Goal: Information Seeking & Learning: Learn about a topic

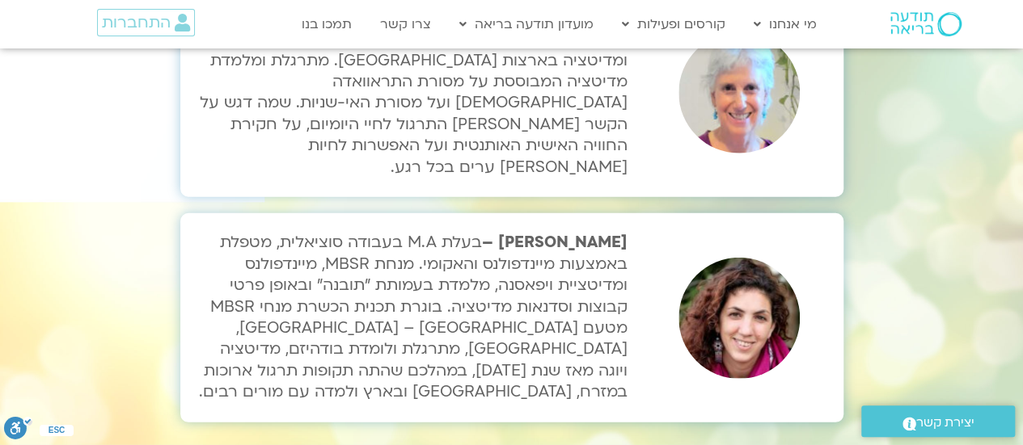
scroll to position [5578, 0]
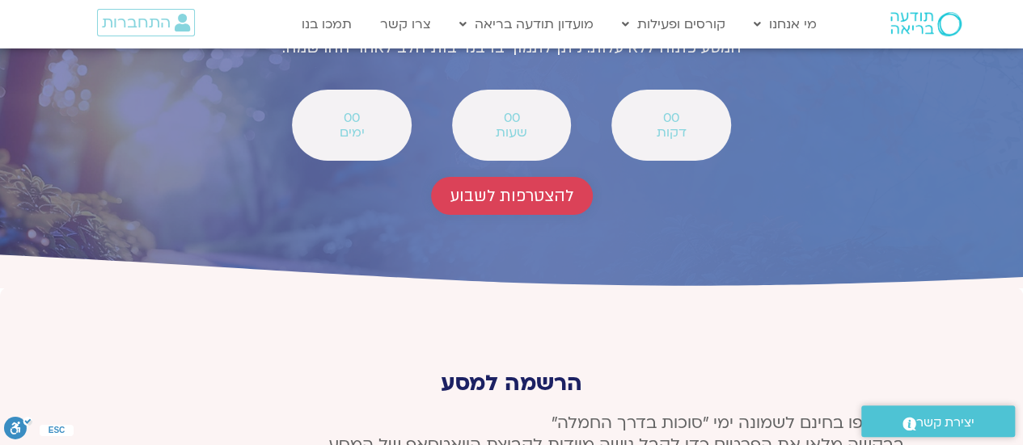
scroll to position [5951, 0]
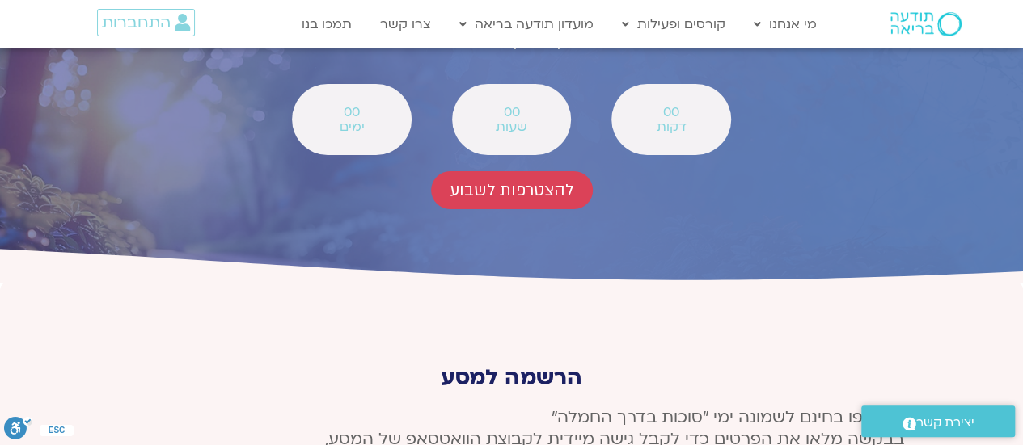
type input "‫נאוה שפירא‬‎"
type input "navash2000@gmail.com"
type input "0545676875"
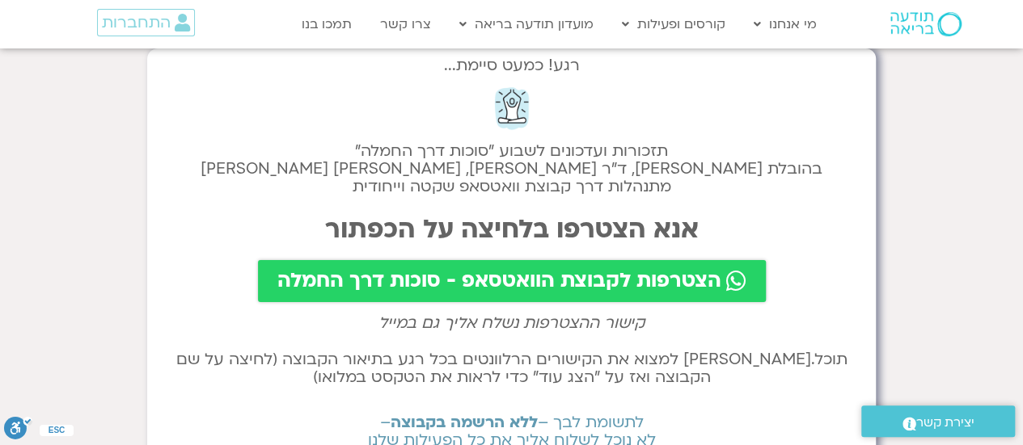
scroll to position [81, 0]
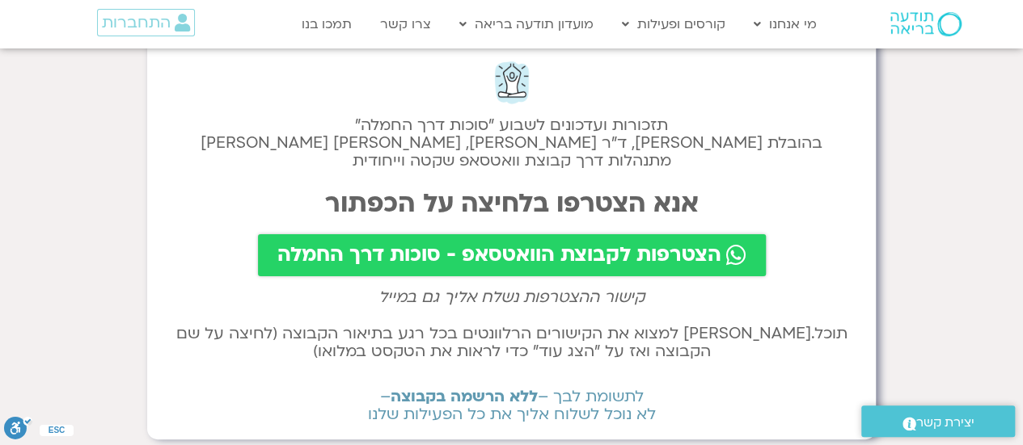
click at [541, 254] on span "הצטרפות לקבוצת הוואטסאפ - סוכות דרך החמלה" at bounding box center [499, 255] width 444 height 23
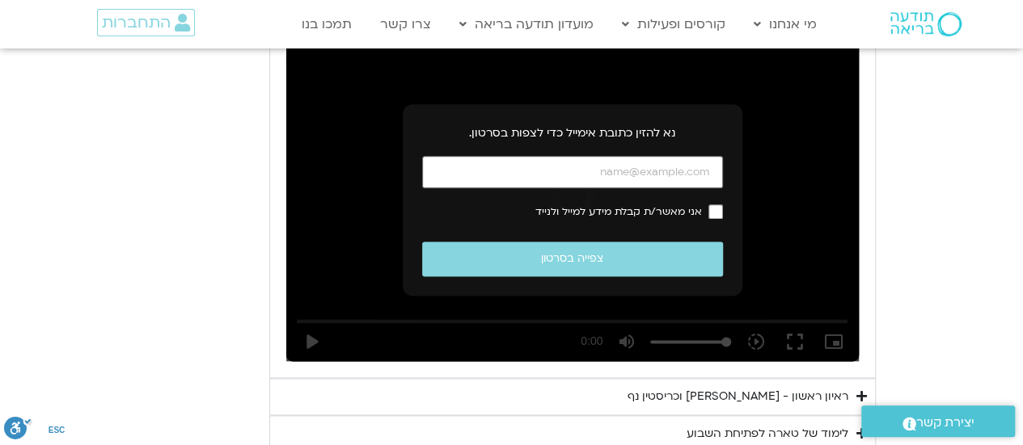
scroll to position [939, 0]
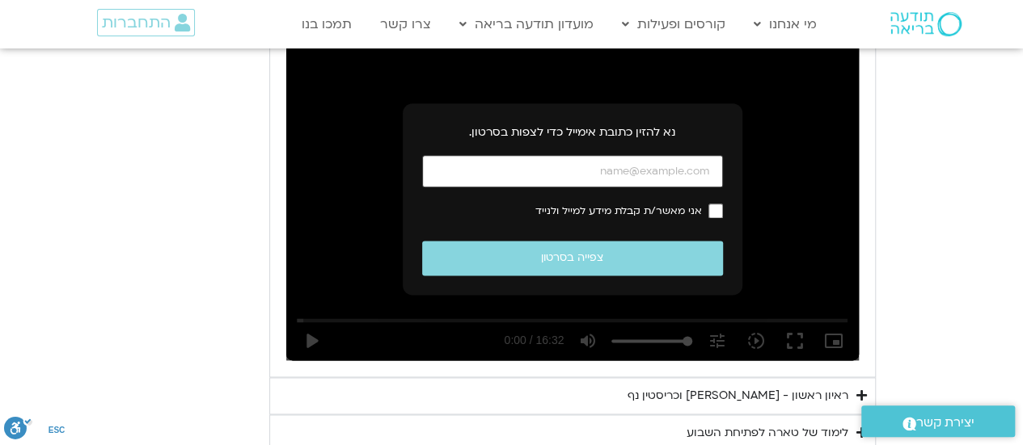
click at [708, 171] on input "כתובת אימייל" at bounding box center [572, 171] width 301 height 33
type input "navash2000@gmail.com"
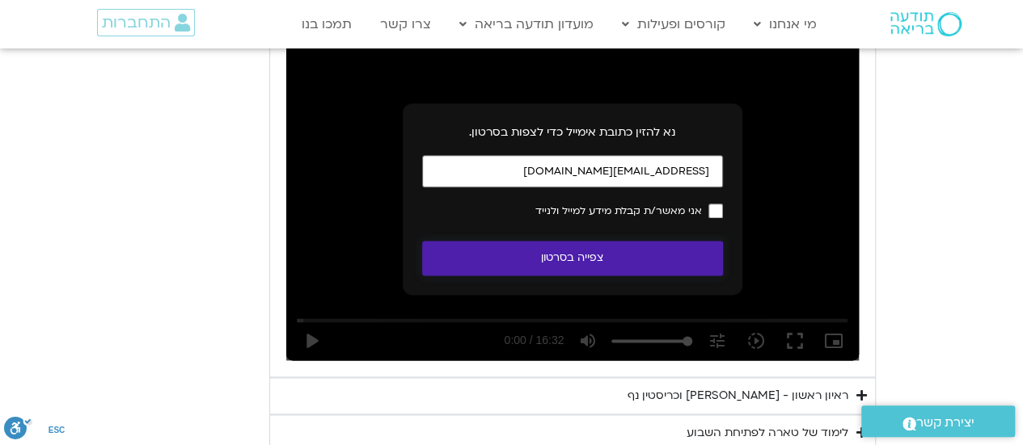
click at [551, 263] on button "צפייה בסרטון" at bounding box center [572, 258] width 301 height 35
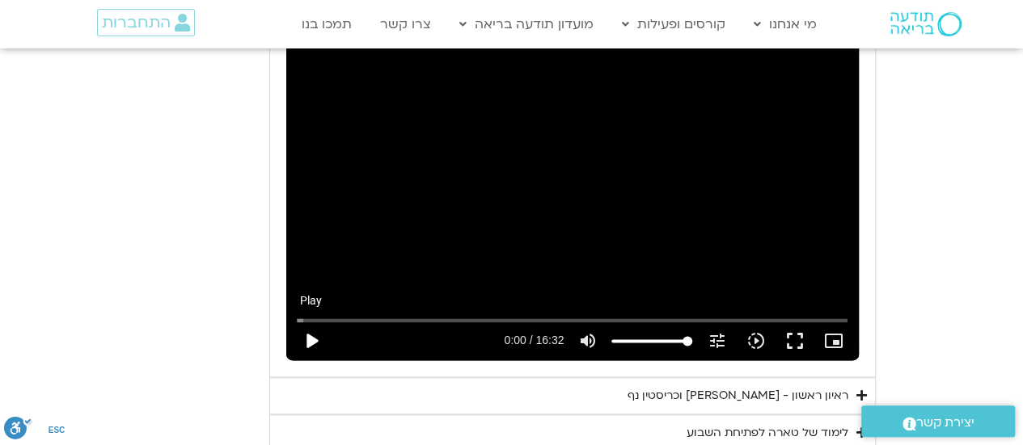
click at [310, 340] on button "play_arrow" at bounding box center [311, 341] width 39 height 39
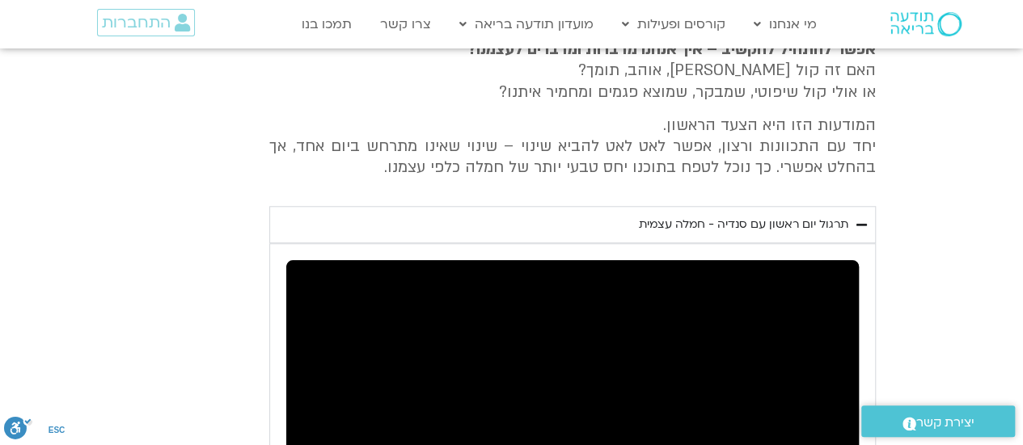
scroll to position [616, 0]
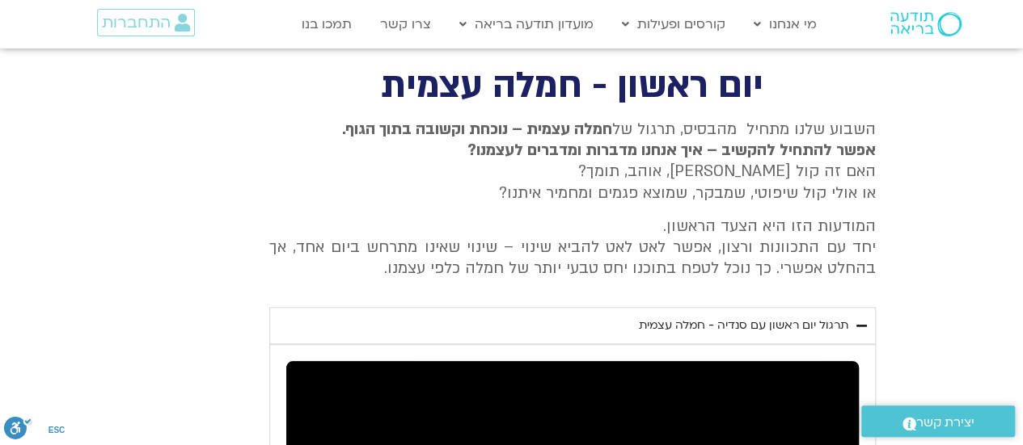
type input "44.494416"
click at [128, 23] on span "התחברות" at bounding box center [136, 23] width 69 height 18
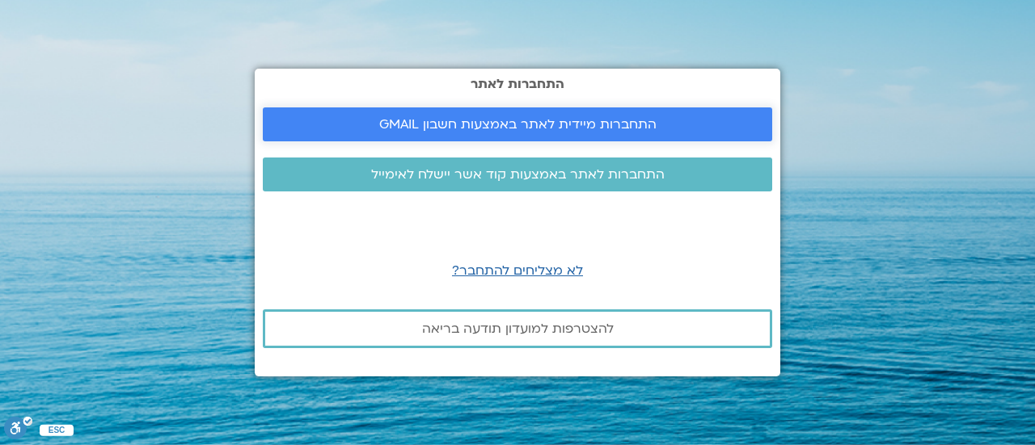
click at [425, 120] on span "התחברות מיידית לאתר באמצעות חשבון GMAIL" at bounding box center [517, 124] width 277 height 15
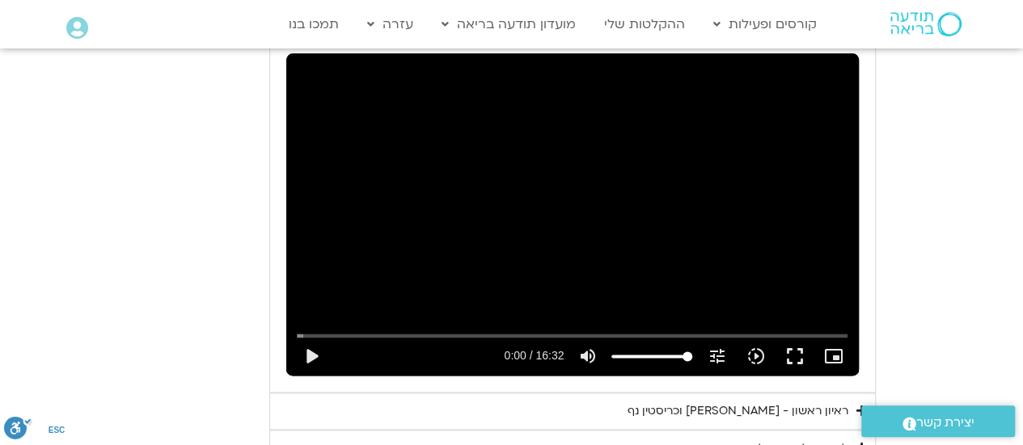
scroll to position [1051, 0]
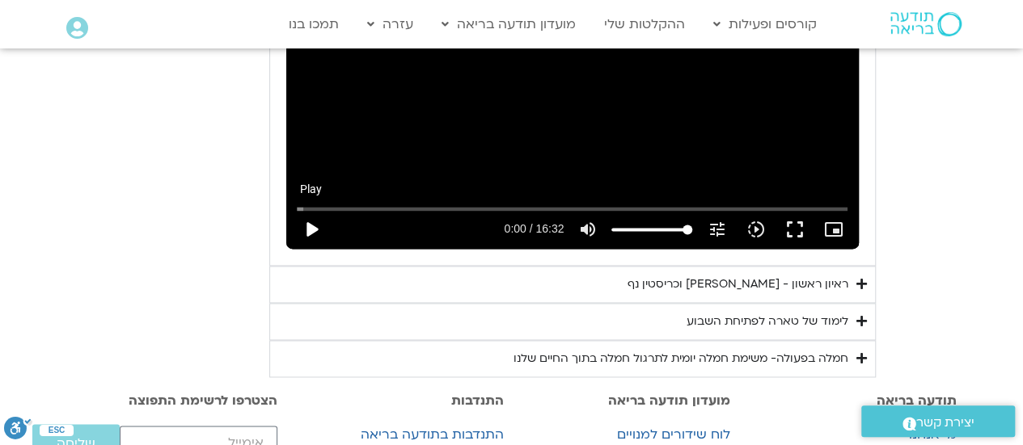
click at [312, 225] on button "play_arrow" at bounding box center [311, 229] width 39 height 39
click at [310, 231] on button "pause" at bounding box center [311, 229] width 39 height 39
drag, startPoint x: 306, startPoint y: 209, endPoint x: 327, endPoint y: 211, distance: 21.1
click at [327, 211] on input "Seek" at bounding box center [572, 209] width 551 height 10
click at [310, 230] on button "play_arrow" at bounding box center [311, 229] width 39 height 39
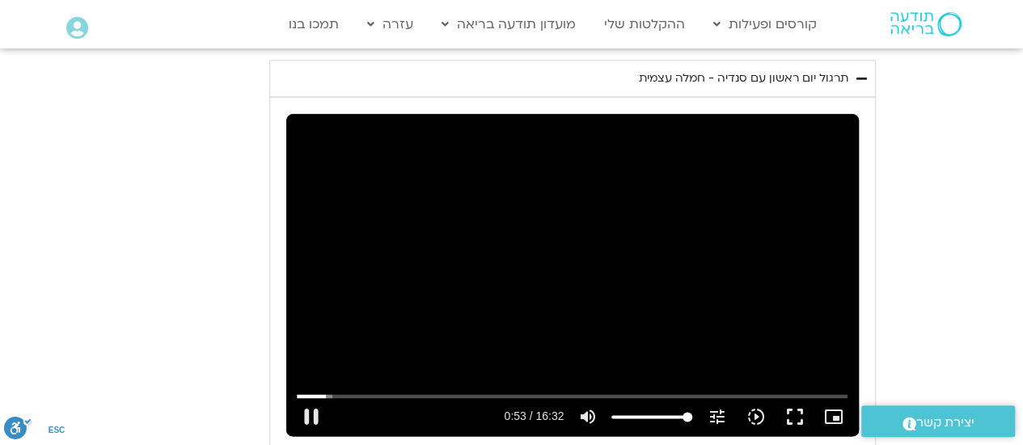
scroll to position [889, 0]
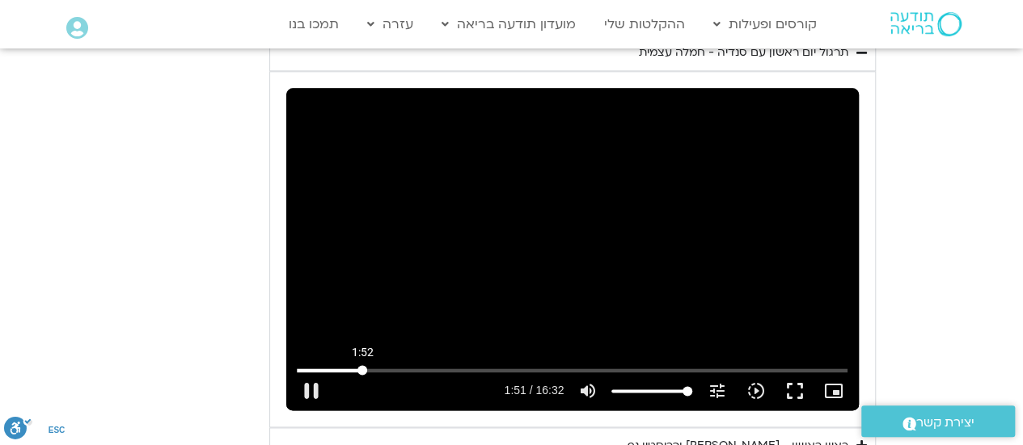
drag, startPoint x: 349, startPoint y: 369, endPoint x: 362, endPoint y: 369, distance: 13.0
click at [362, 369] on input "Seek" at bounding box center [572, 370] width 551 height 10
type input "145.537501"
